Goal: Information Seeking & Learning: Learn about a topic

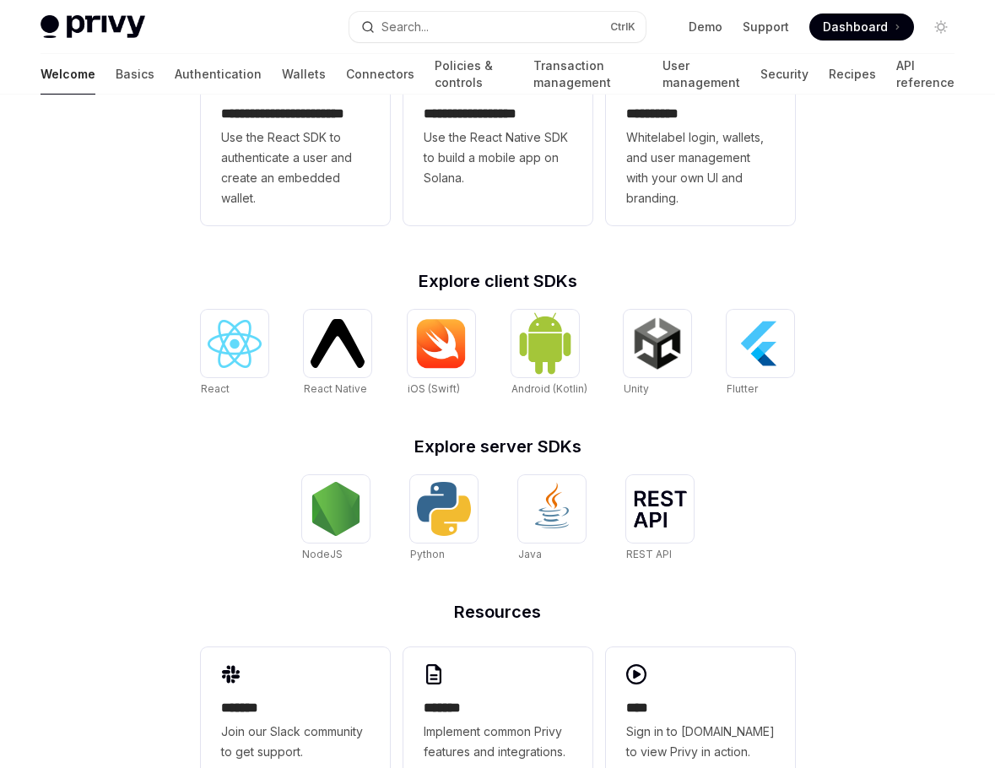
scroll to position [574, 0]
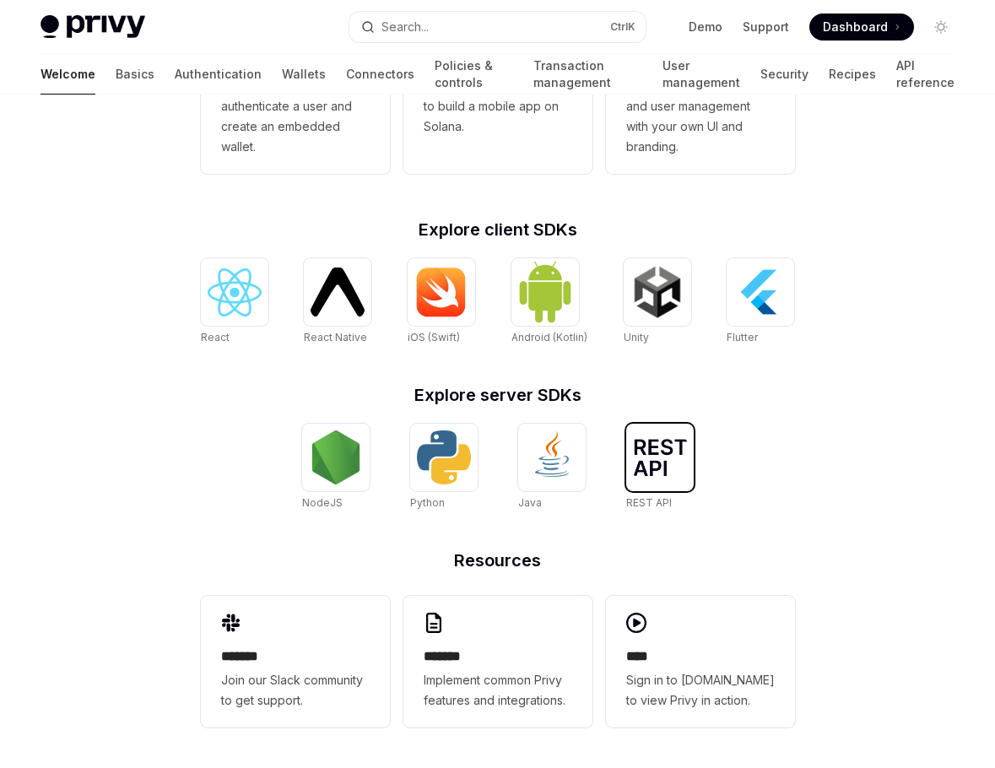
click at [656, 456] on img at bounding box center [660, 457] width 54 height 37
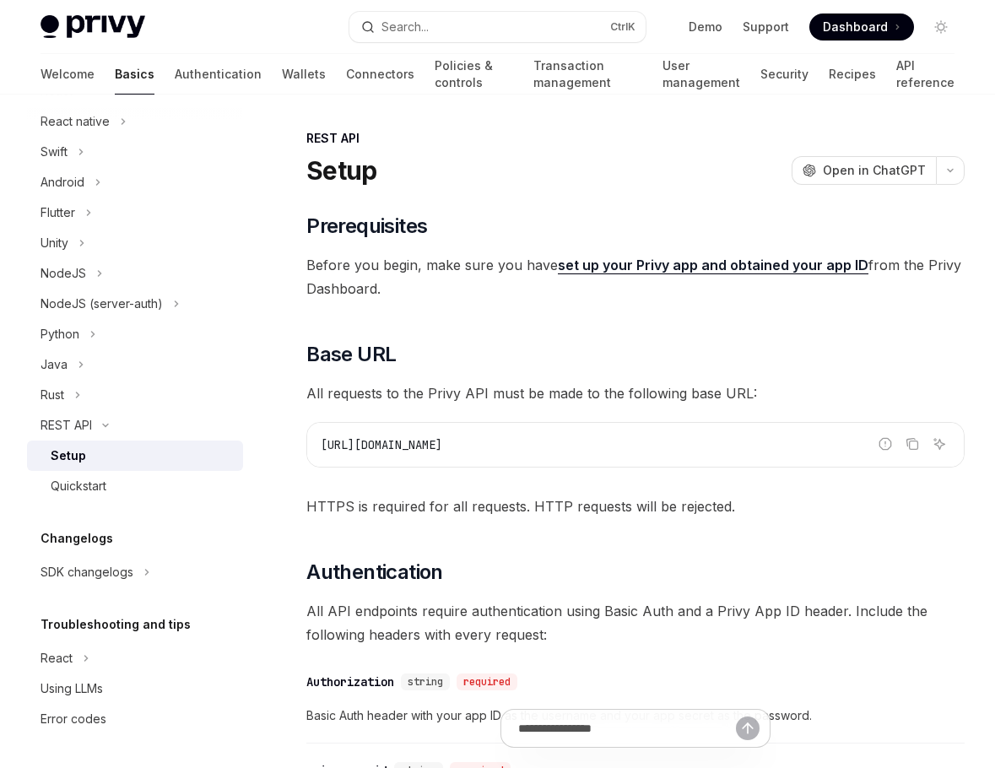
drag, startPoint x: 96, startPoint y: 8, endPoint x: 95, endPoint y: 17, distance: 8.5
click at [96, 8] on div "Privy Docs home page Search... Ctrl K Demo Support Dashboard Dashboard Search..." at bounding box center [497, 27] width 914 height 54
click at [100, 23] on img at bounding box center [92, 27] width 105 height 24
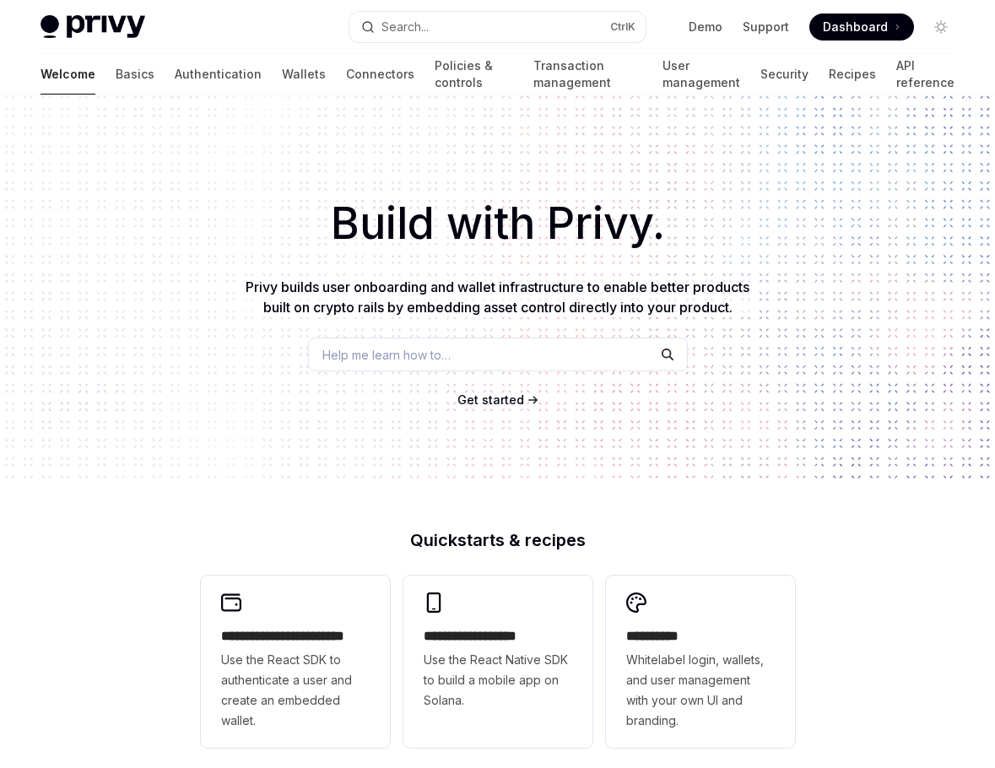
type textarea "*"
